Goal: Navigation & Orientation: Find specific page/section

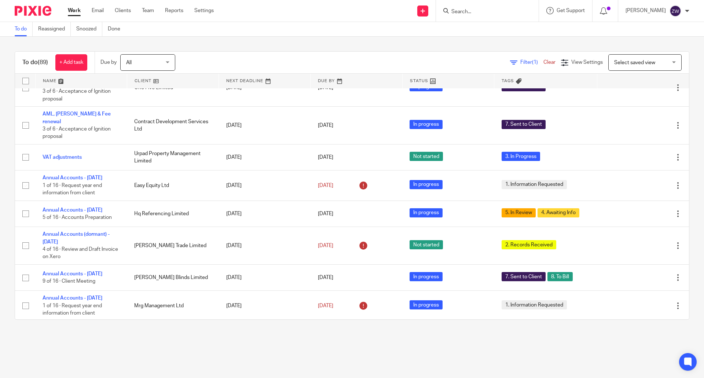
scroll to position [476, 0]
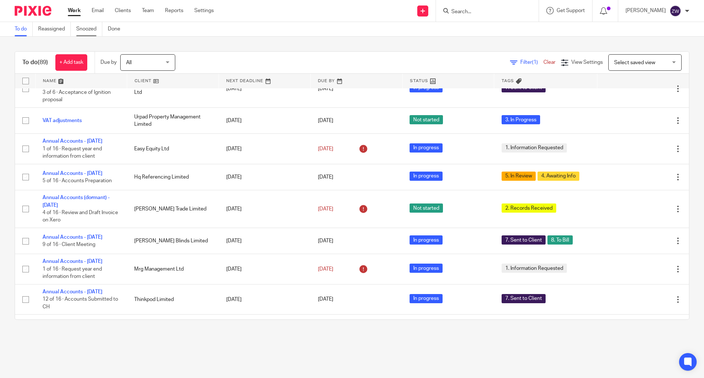
click at [91, 30] on link "Snoozed" at bounding box center [89, 29] width 26 height 14
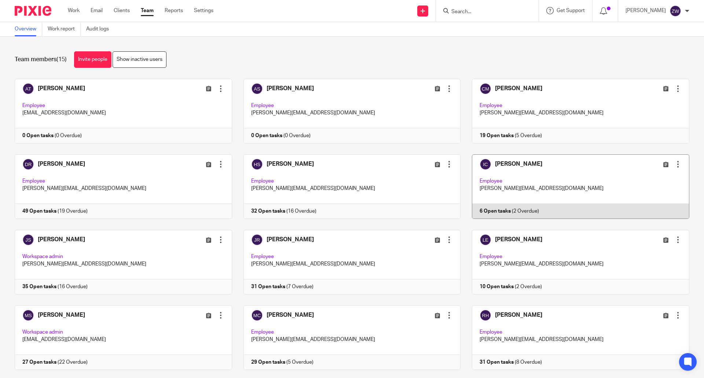
click at [529, 170] on link at bounding box center [574, 186] width 229 height 64
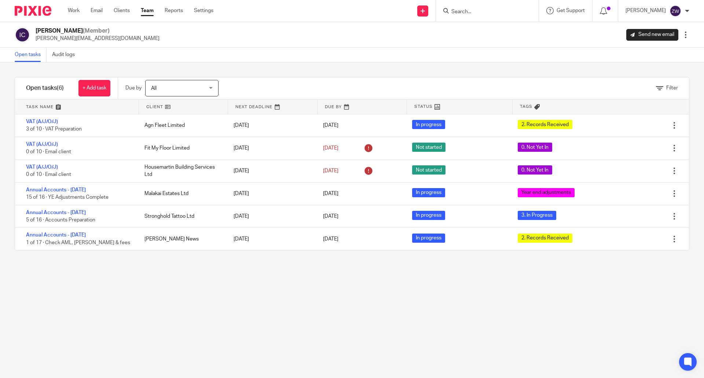
click at [682, 36] on div at bounding box center [685, 34] width 7 height 7
click at [690, 105] on div "Filter tasks Only show tasks matching all of these conditions 1 Client name Is …" at bounding box center [352, 219] width 704 height 315
click at [66, 56] on link "Audit logs" at bounding box center [66, 55] width 28 height 14
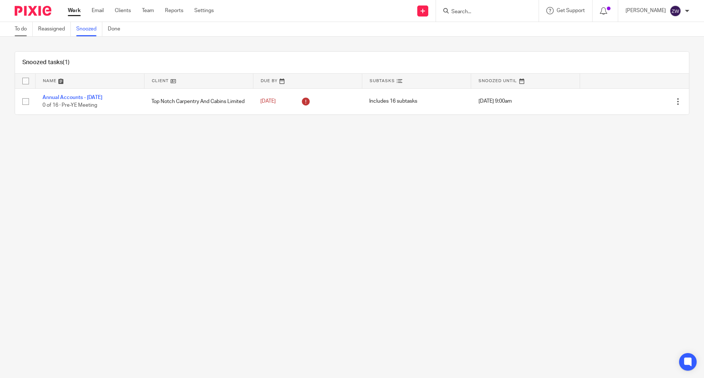
click at [21, 30] on link "To do" at bounding box center [24, 29] width 18 height 14
